Goal: Information Seeking & Learning: Understand process/instructions

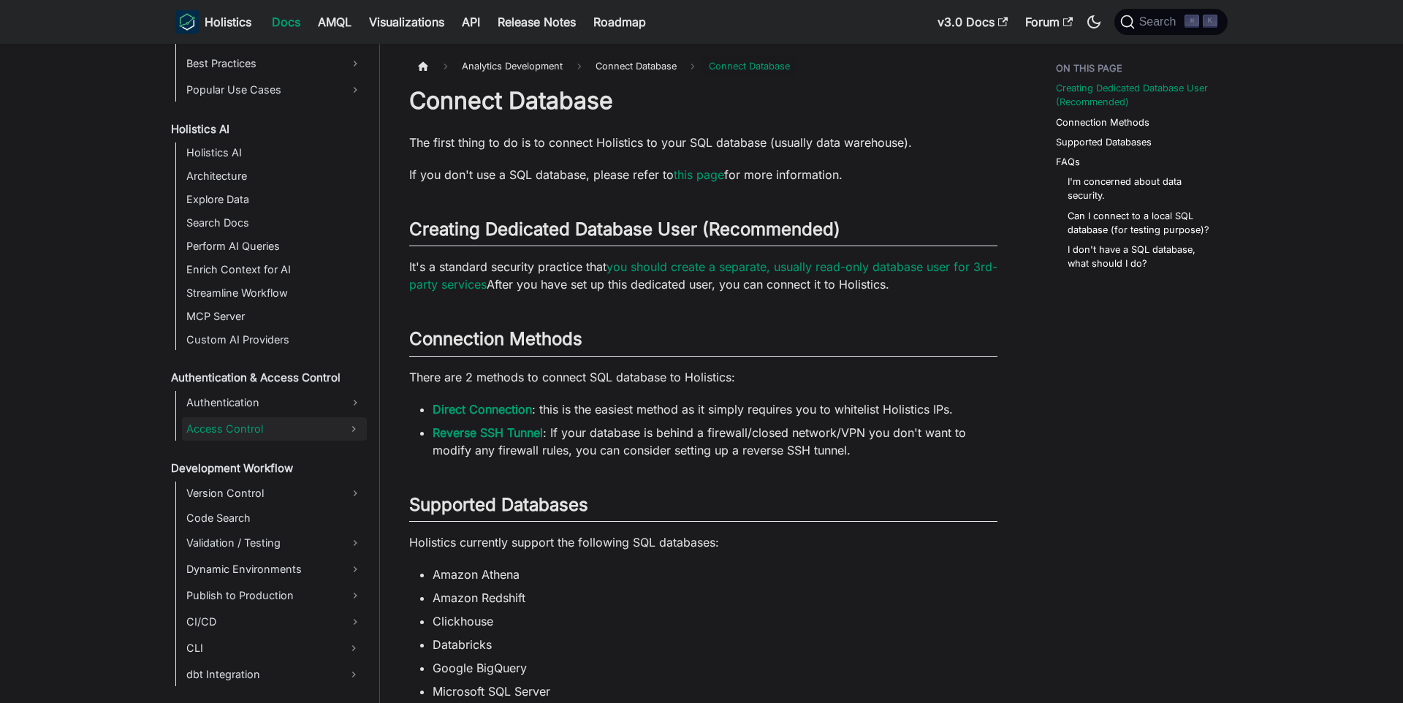
scroll to position [1297, 0]
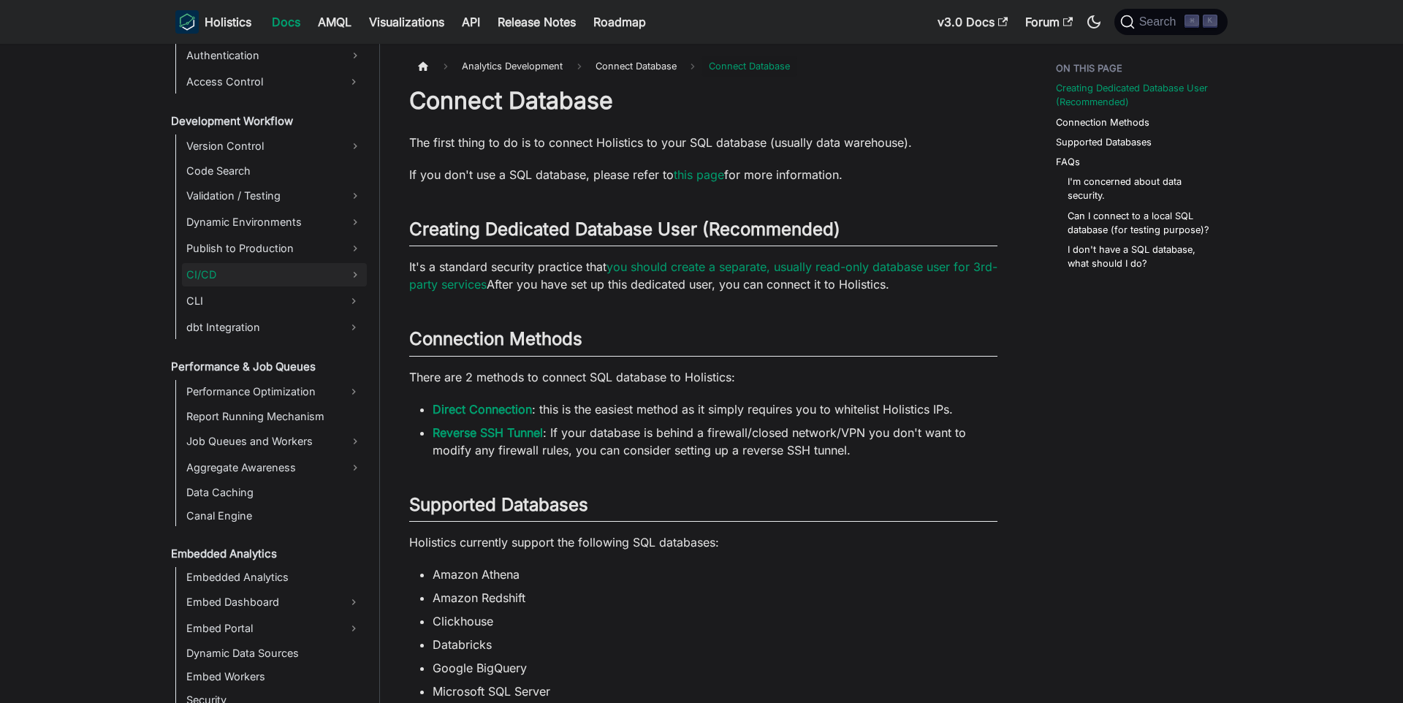
click at [245, 282] on link "CI/CD" at bounding box center [274, 274] width 185 height 23
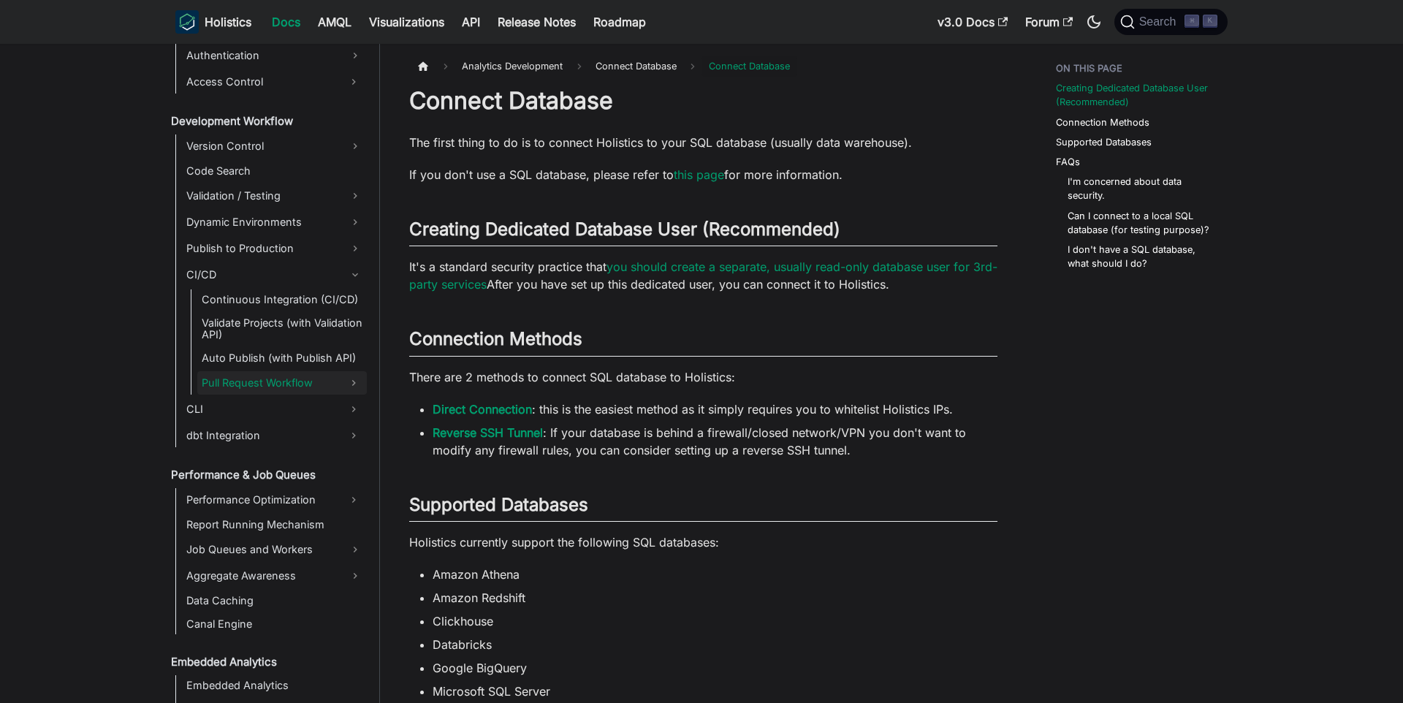
click at [264, 392] on link "Pull Request Workflow" at bounding box center [268, 382] width 143 height 23
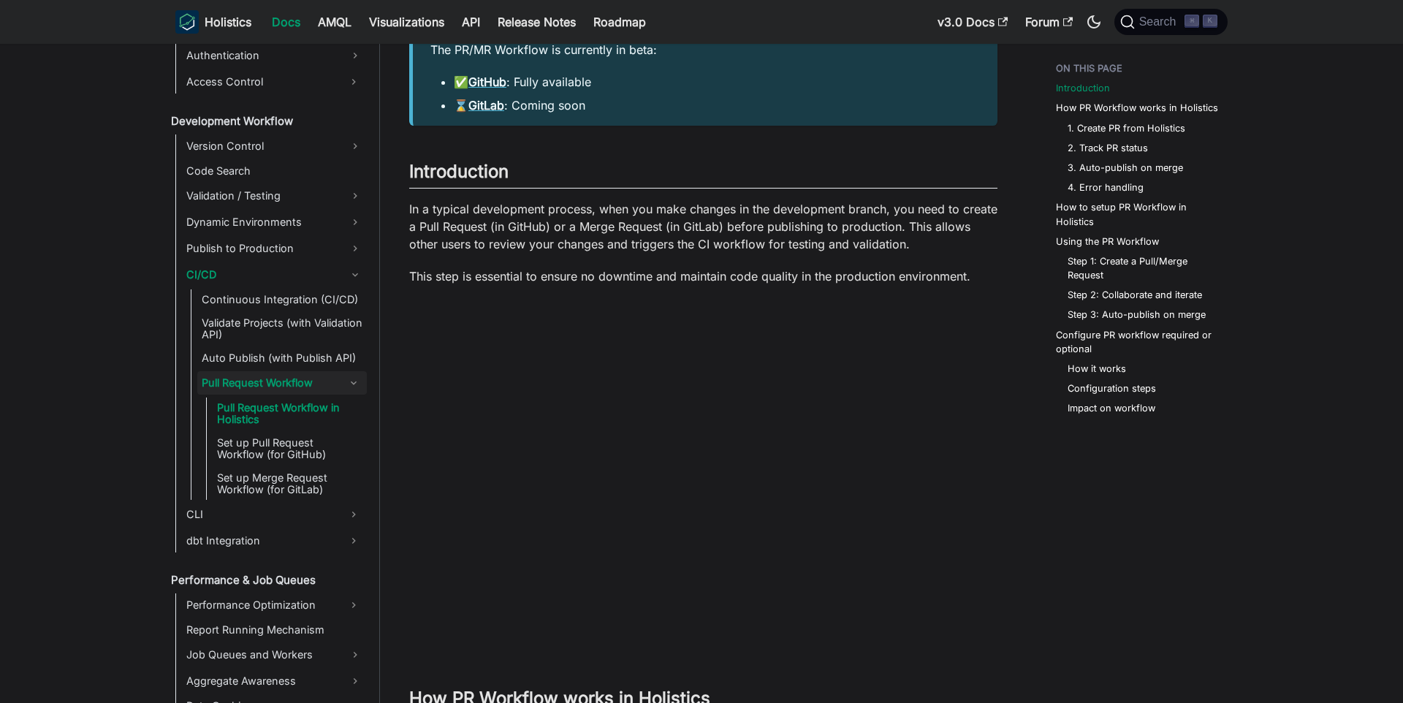
scroll to position [198, 0]
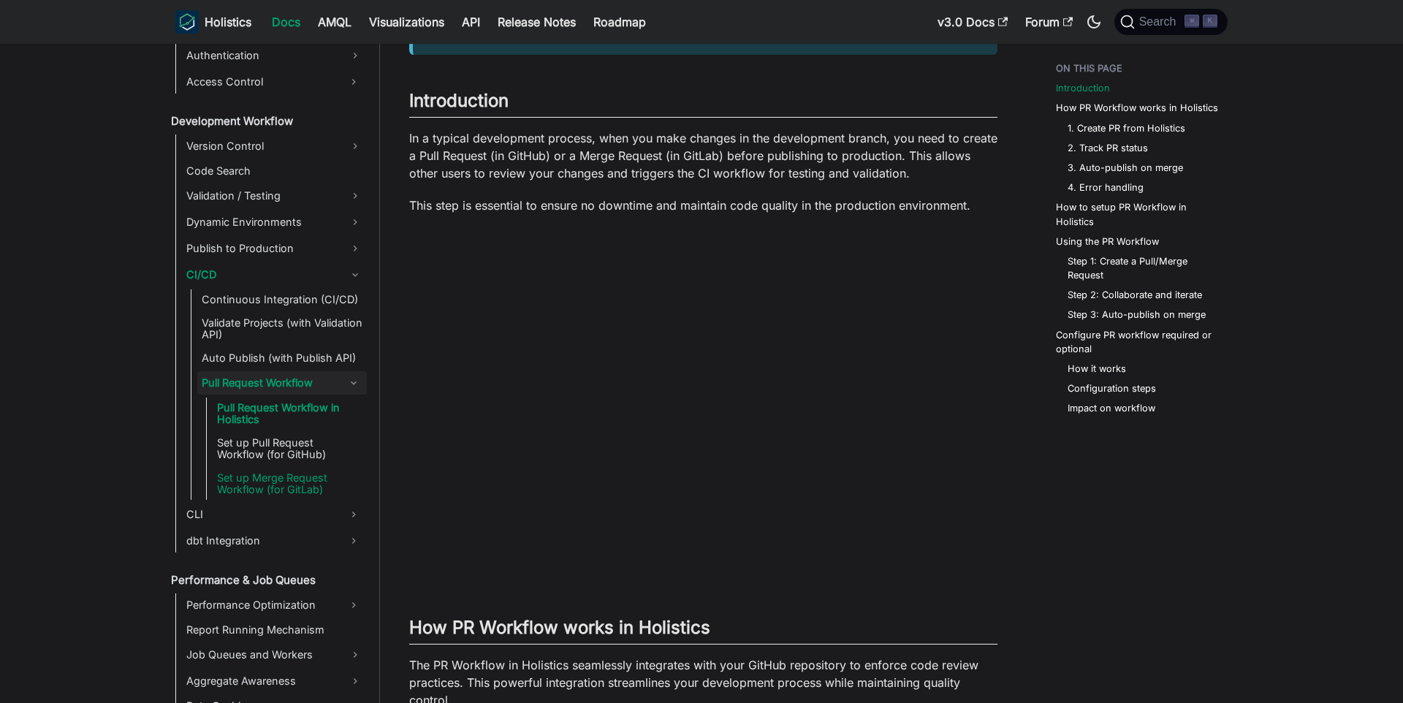
click at [310, 485] on link "Set up Merge Request Workflow (for GitLab)" at bounding box center [290, 484] width 154 height 32
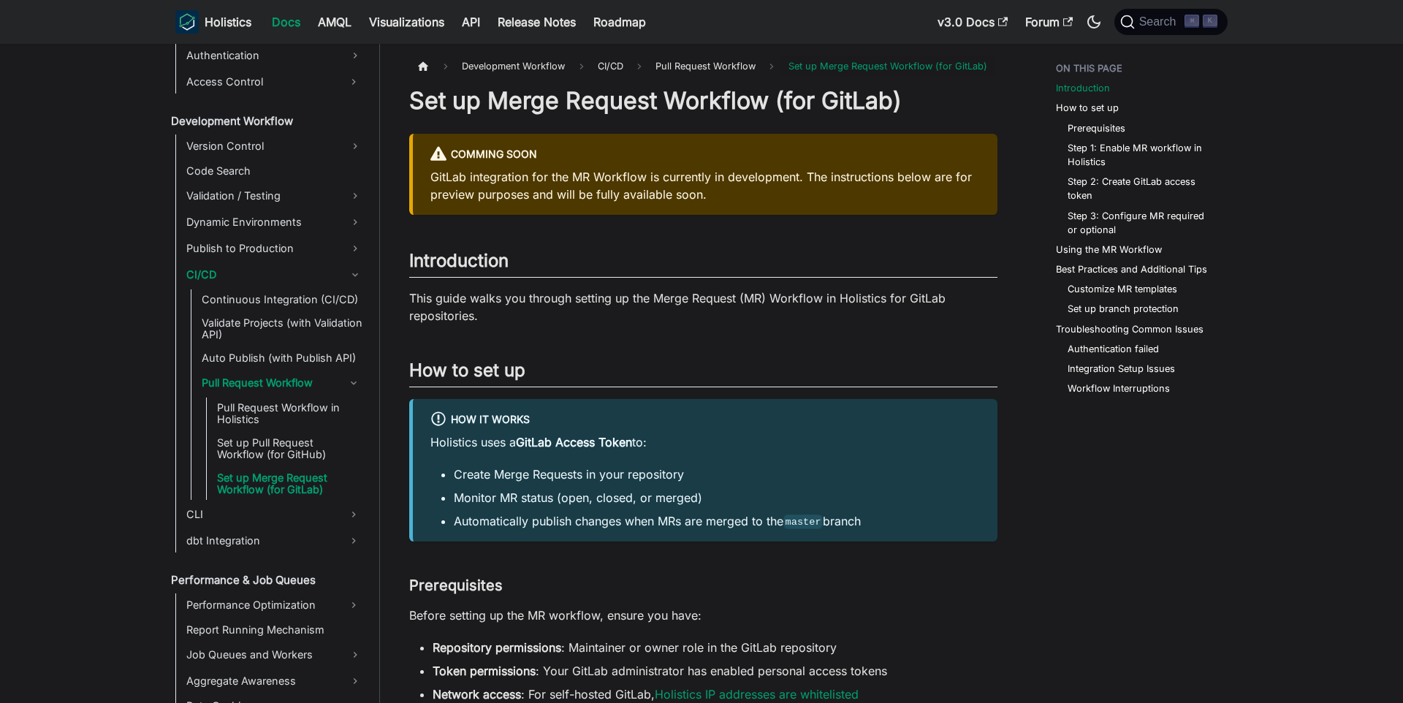
click at [354, 480] on link "Set up Merge Request Workflow (for GitLab)" at bounding box center [290, 484] width 154 height 32
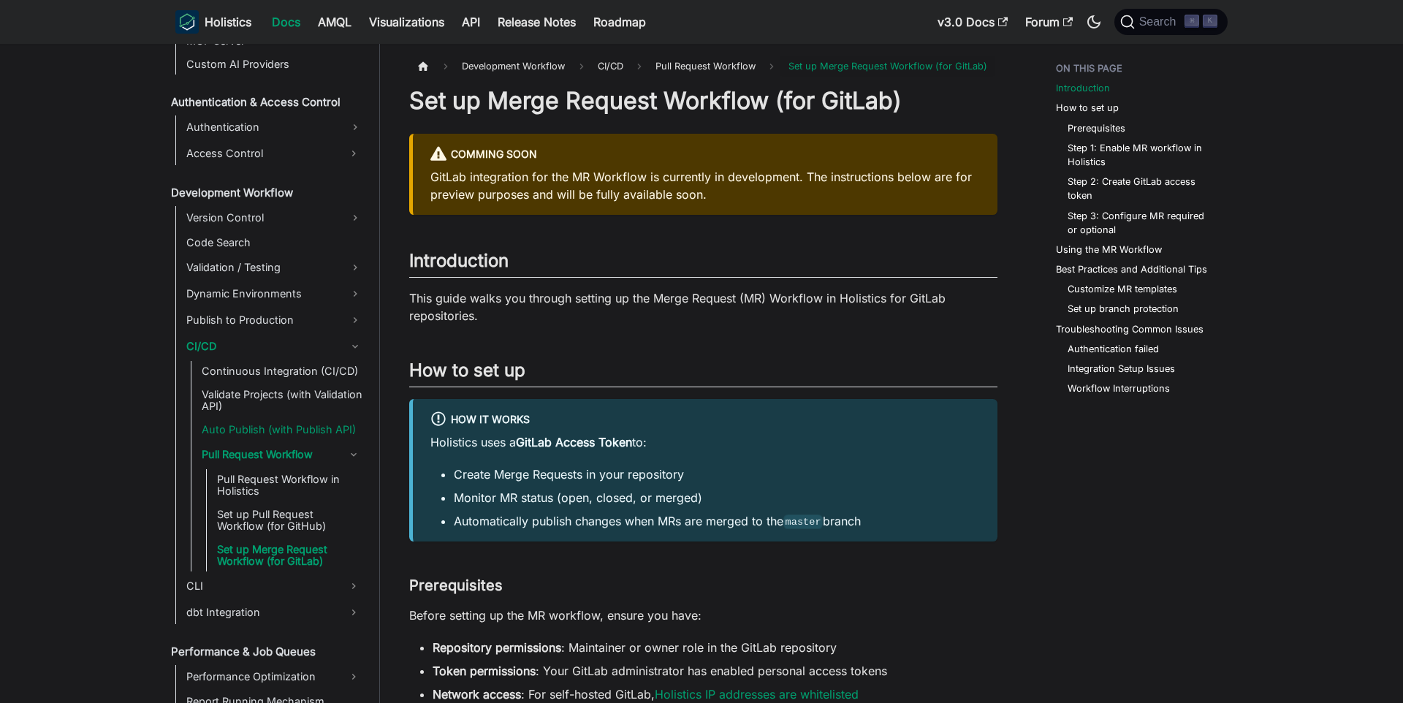
scroll to position [954, 0]
click at [290, 561] on link "Set up Merge Request Workflow (for GitLab)" at bounding box center [290, 555] width 154 height 32
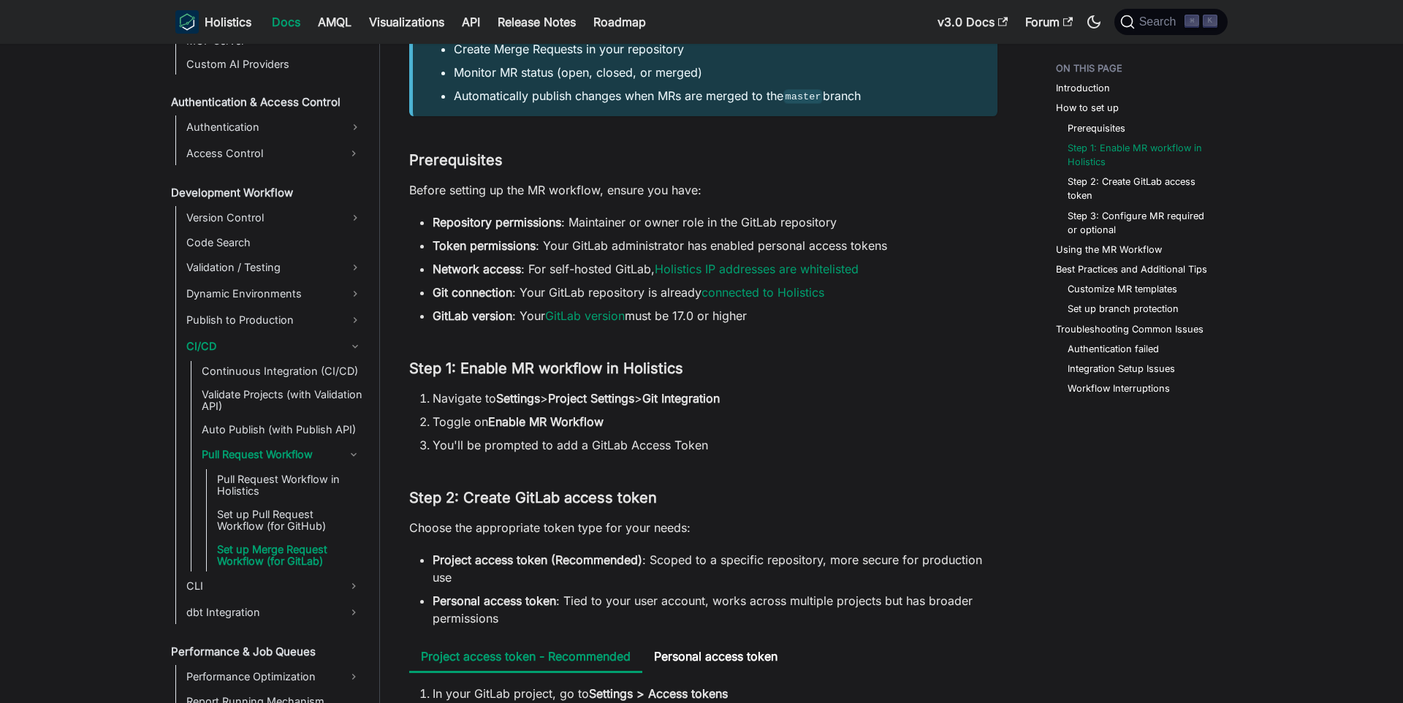
scroll to position [650, 0]
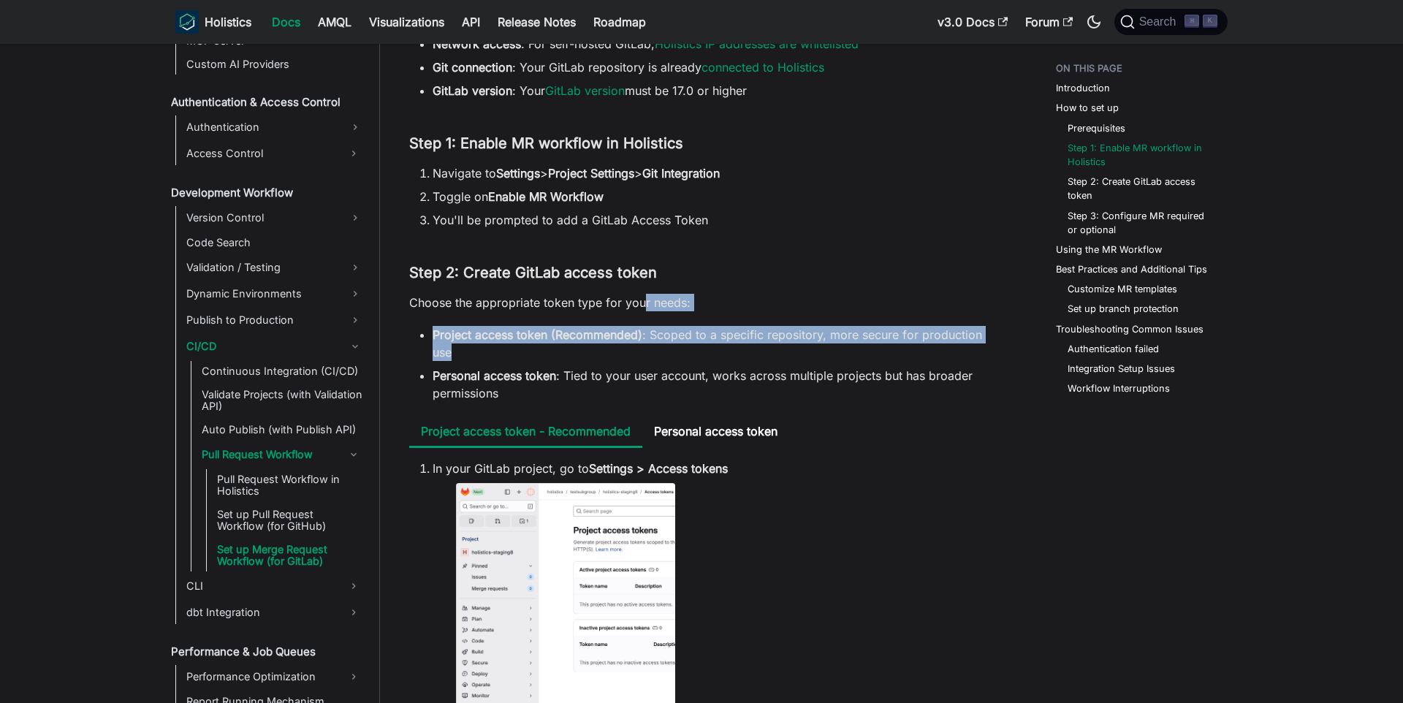
drag, startPoint x: 641, startPoint y: 307, endPoint x: 923, endPoint y: 367, distance: 288.3
click at [923, 367] on li "Personal access token : Tied to your user account, works across multiple projec…" at bounding box center [714, 384] width 565 height 35
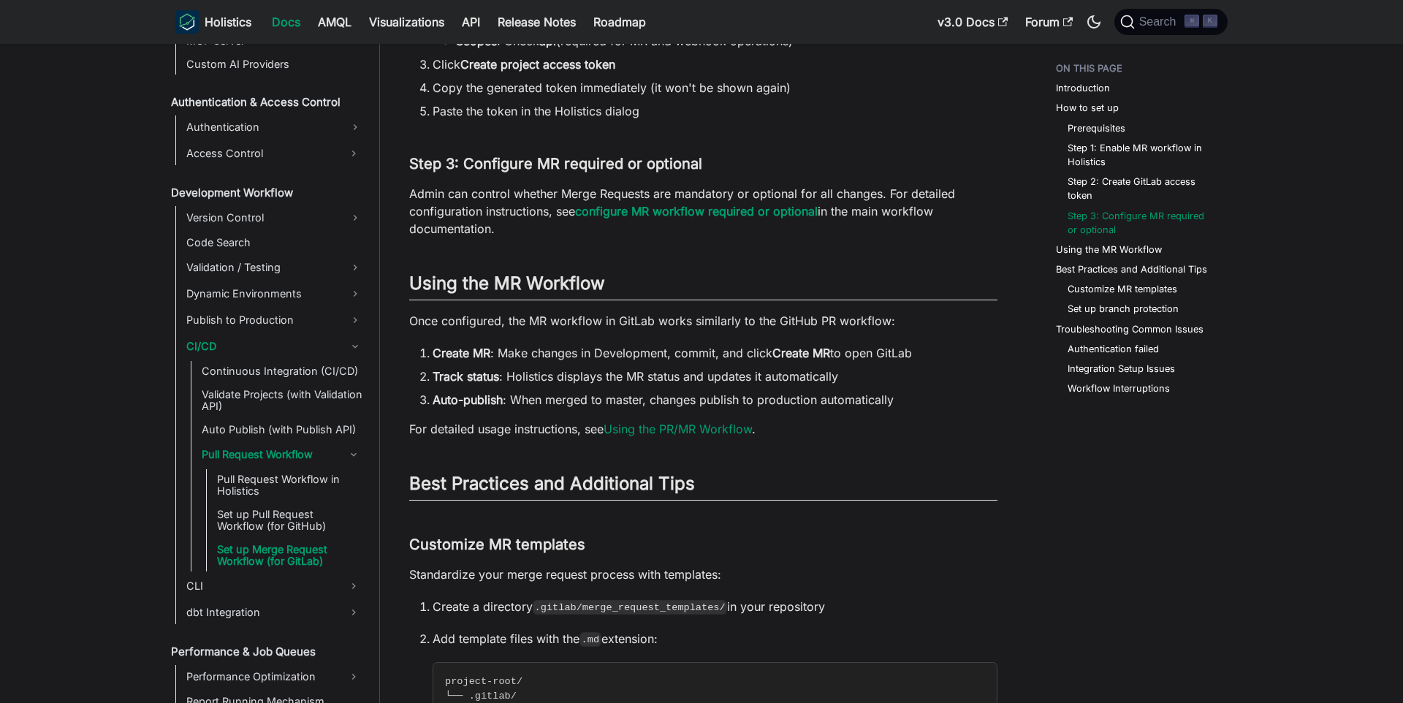
scroll to position [1561, 0]
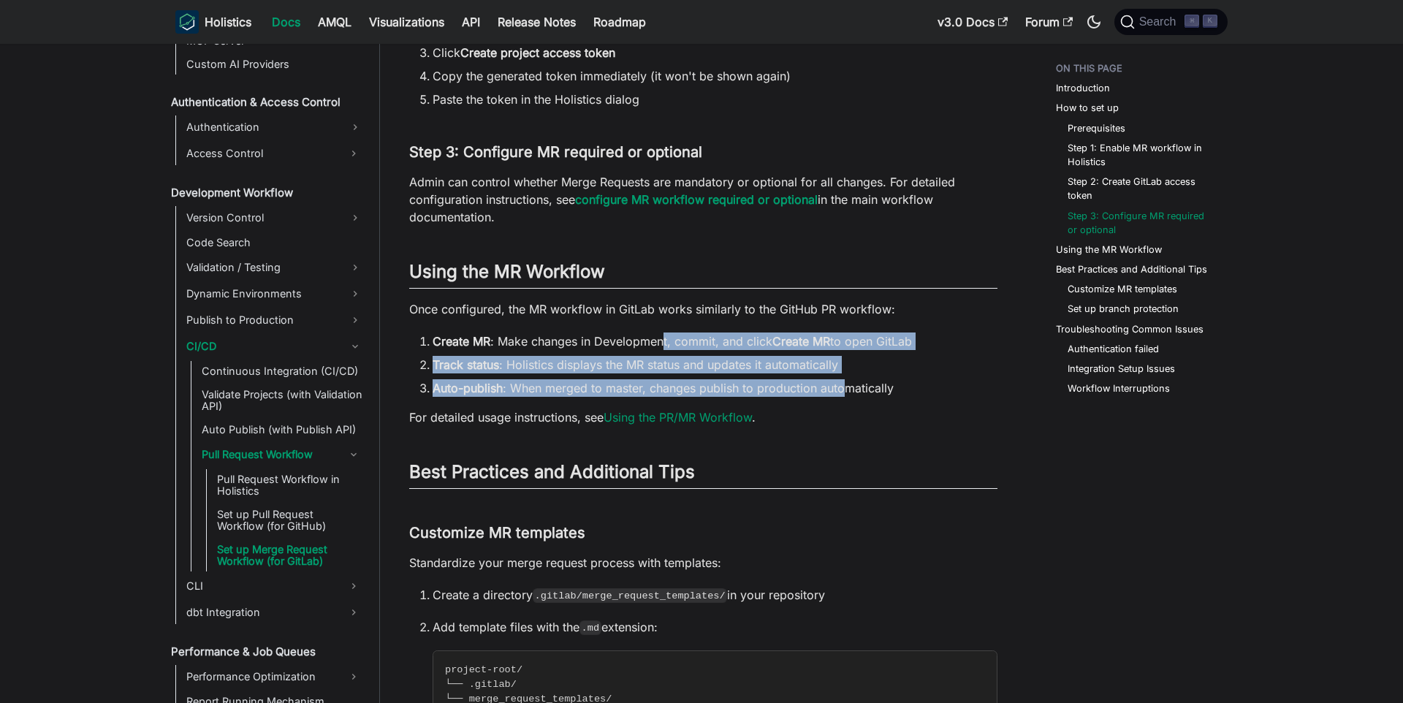
drag, startPoint x: 666, startPoint y: 344, endPoint x: 844, endPoint y: 384, distance: 182.0
click at [842, 384] on ol "Create MR : Make changes in Development, commit, and click Create MR to open Gi…" at bounding box center [703, 364] width 588 height 64
click at [845, 384] on li "Auto-publish : When merged to master, changes publish to production automatical…" at bounding box center [714, 388] width 565 height 18
drag, startPoint x: 916, startPoint y: 393, endPoint x: 909, endPoint y: 327, distance: 66.2
click at [909, 327] on div "Set up Merge Request Workflow (for GitLab) Comming soon GitLab integration for …" at bounding box center [703, 388] width 588 height 3726
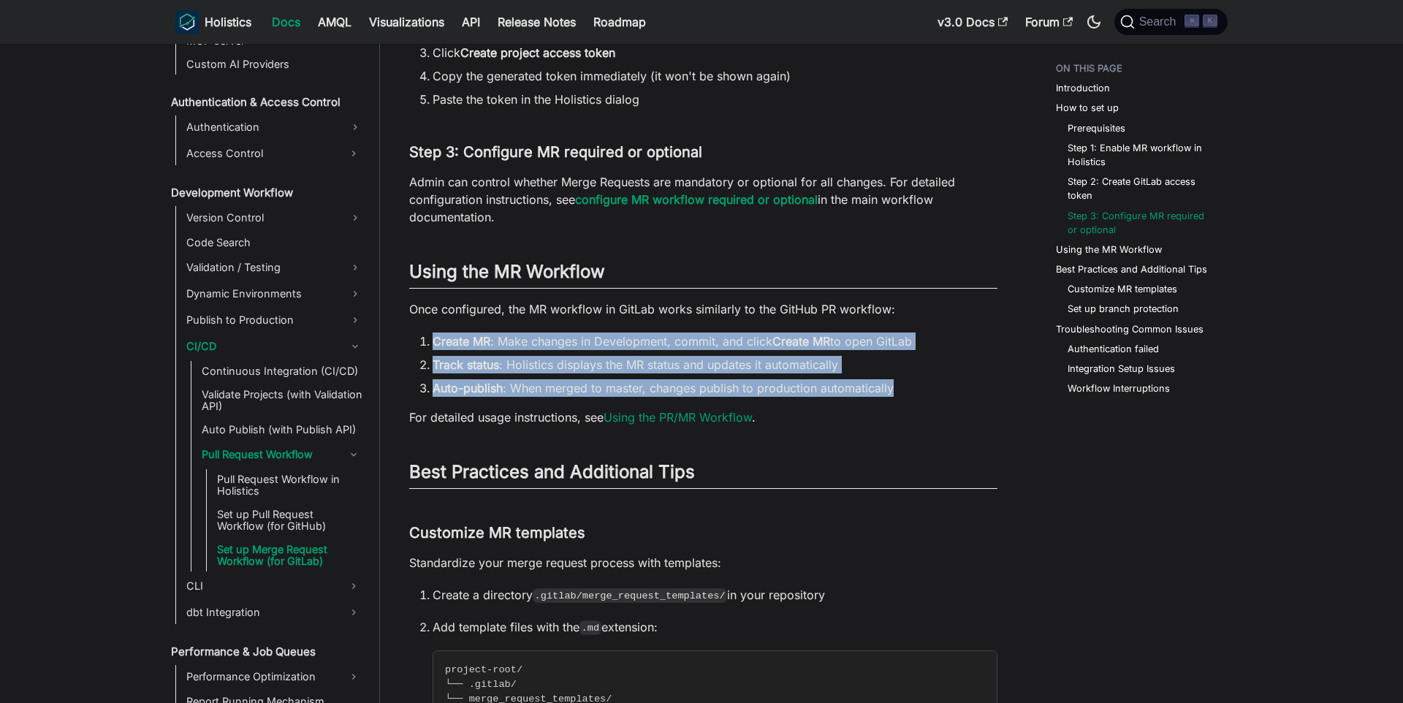
click at [909, 327] on div "Set up Merge Request Workflow (for GitLab) Comming soon GitLab integration for …" at bounding box center [703, 388] width 588 height 3726
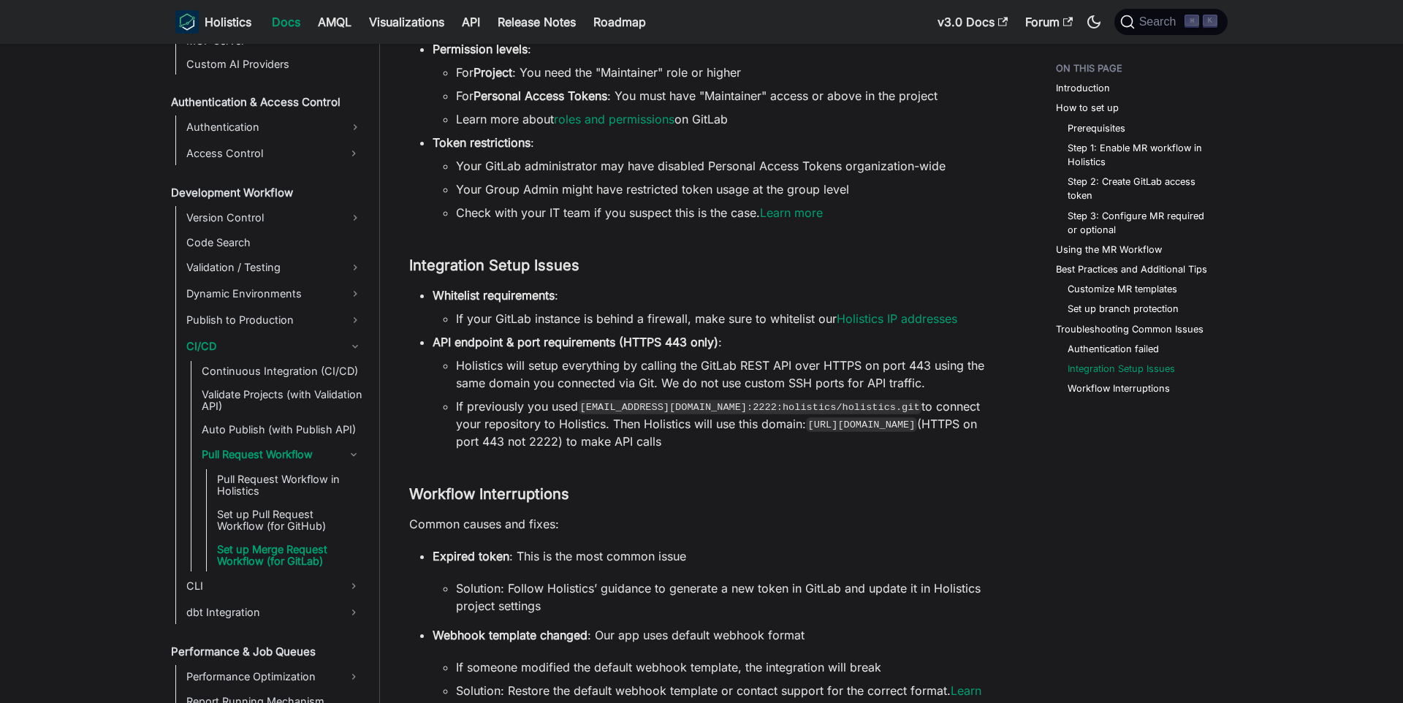
scroll to position [3014, 0]
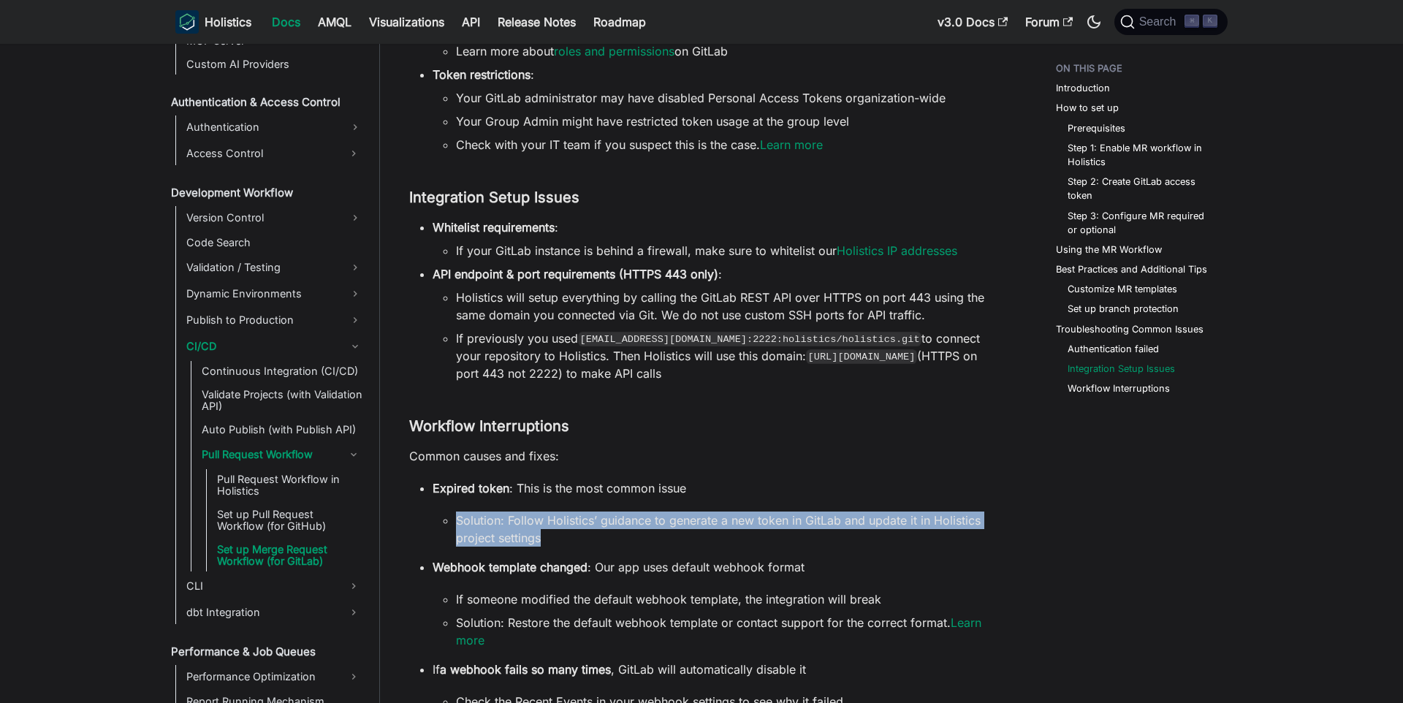
drag, startPoint x: 703, startPoint y: 525, endPoint x: 774, endPoint y: 538, distance: 72.8
click at [774, 538] on li "Expired token : This is the most common issue Solution: Follow Holistics’ guida…" at bounding box center [714, 512] width 565 height 67
click at [774, 538] on li "Solution: Follow Holistics’ guidance to generate a new token in GitLab and upda…" at bounding box center [726, 528] width 541 height 35
drag, startPoint x: 774, startPoint y: 538, endPoint x: 821, endPoint y: 473, distance: 80.1
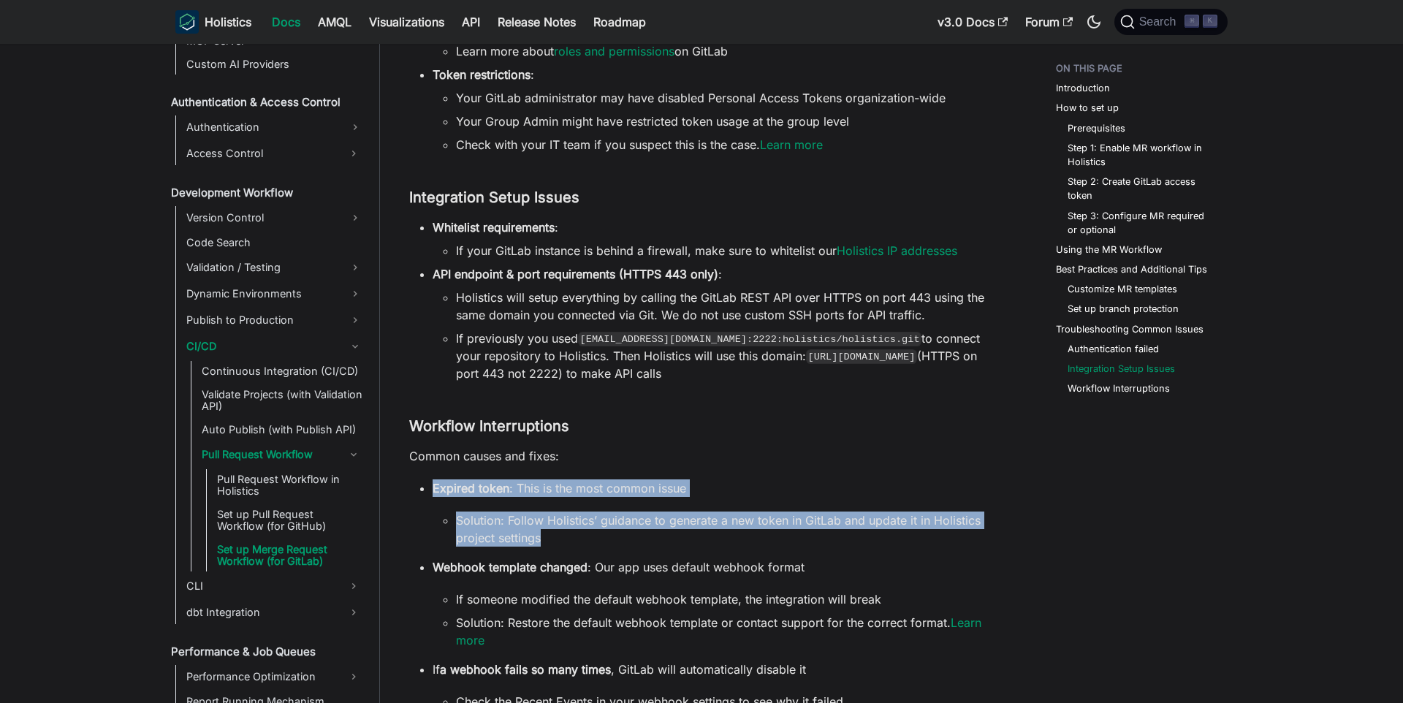
drag, startPoint x: 821, startPoint y: 473, endPoint x: 815, endPoint y: 535, distance: 61.6
click at [815, 535] on li "Solution: Follow Holistics’ guidance to generate a new token in GitLab and upda…" at bounding box center [726, 528] width 541 height 35
drag, startPoint x: 815, startPoint y: 535, endPoint x: 851, endPoint y: 469, distance: 74.9
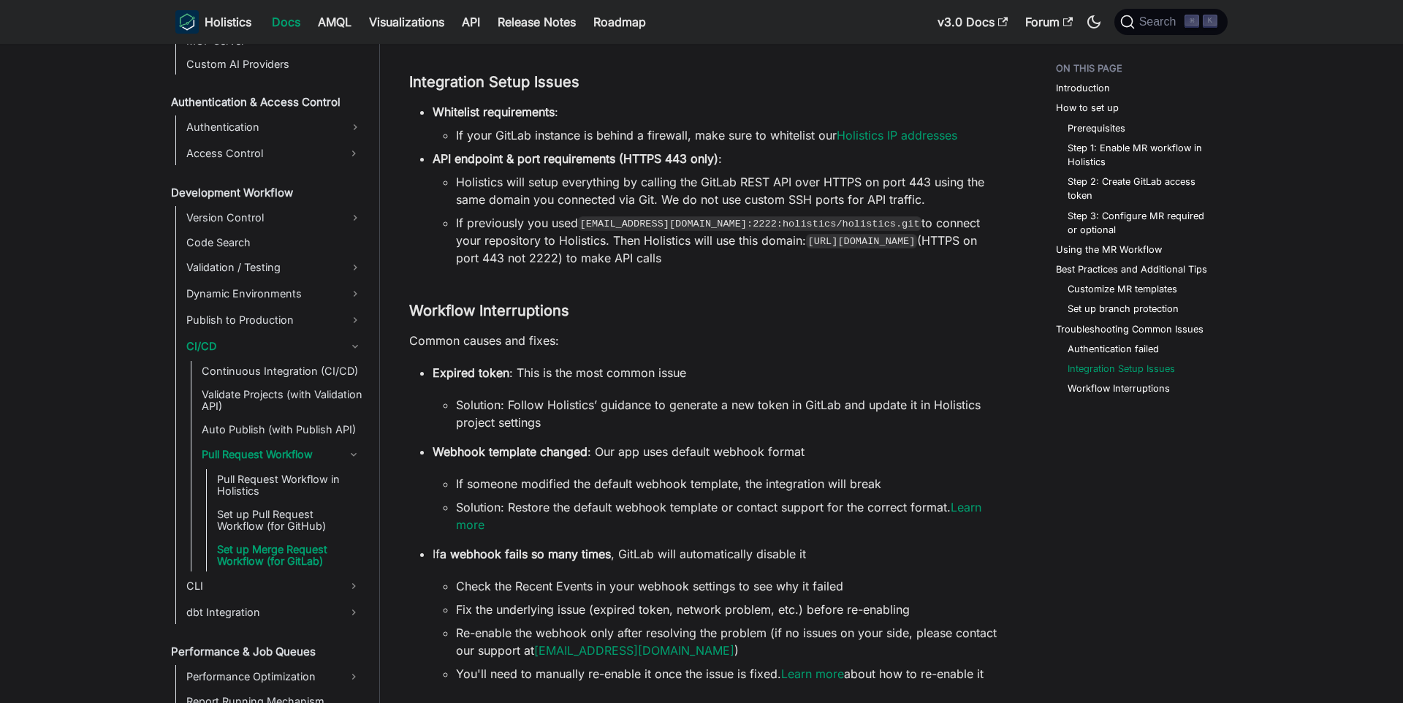
scroll to position [3127, 0]
drag, startPoint x: 636, startPoint y: 452, endPoint x: 853, endPoint y: 460, distance: 216.4
click at [852, 460] on p "Webhook template changed : Our app uses default webhook format" at bounding box center [714, 454] width 565 height 18
click at [853, 460] on p "Webhook template changed : Our app uses default webhook format" at bounding box center [714, 454] width 565 height 18
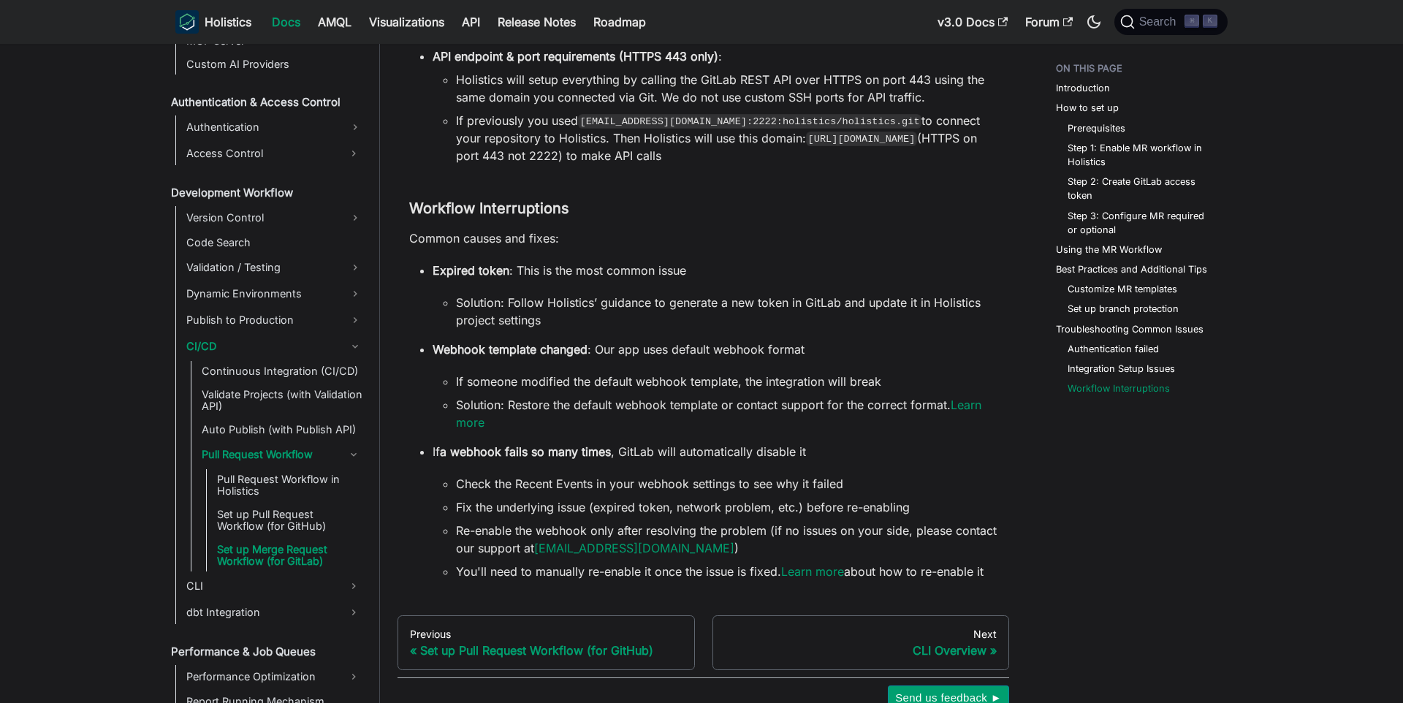
scroll to position [3249, 0]
